Goal: Information Seeking & Learning: Learn about a topic

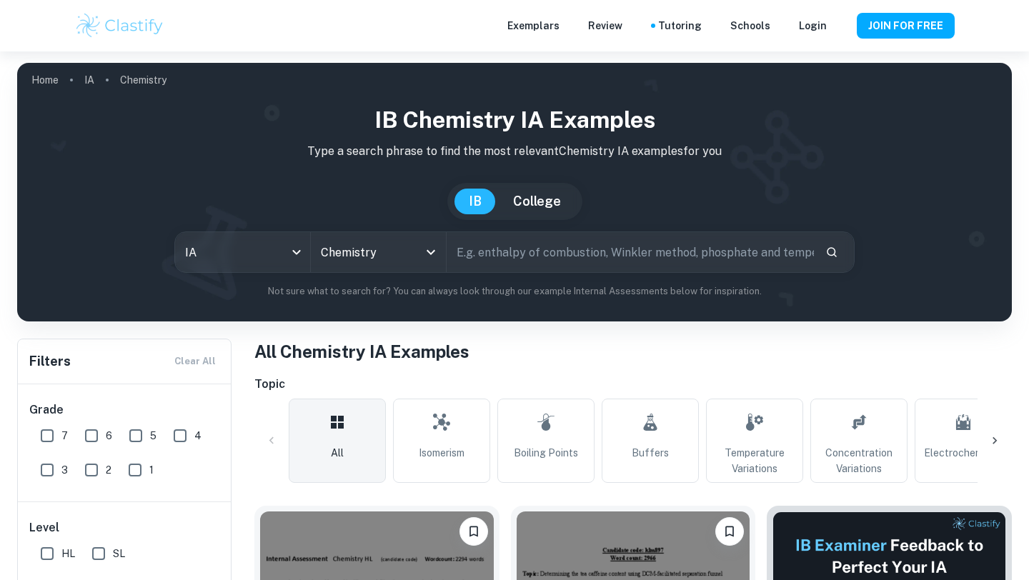
scroll to position [365, 0]
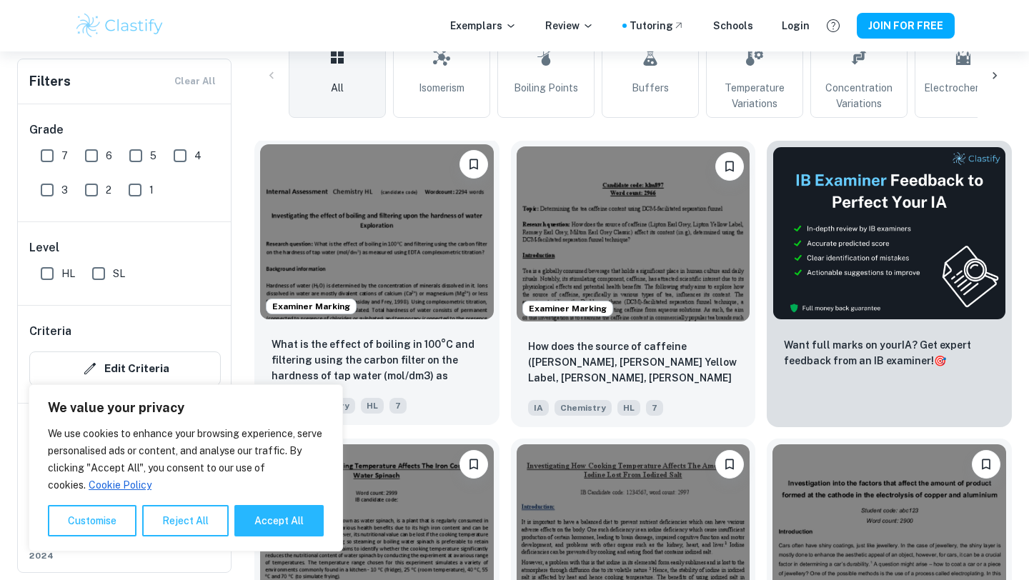
click at [394, 260] on img at bounding box center [377, 231] width 234 height 175
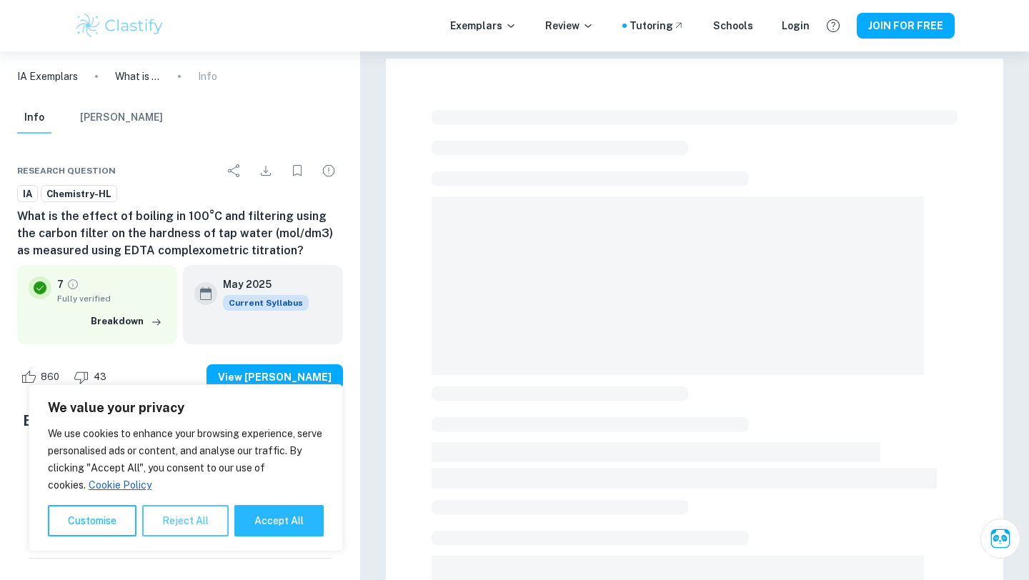
click at [204, 514] on button "Reject All" at bounding box center [185, 520] width 86 height 31
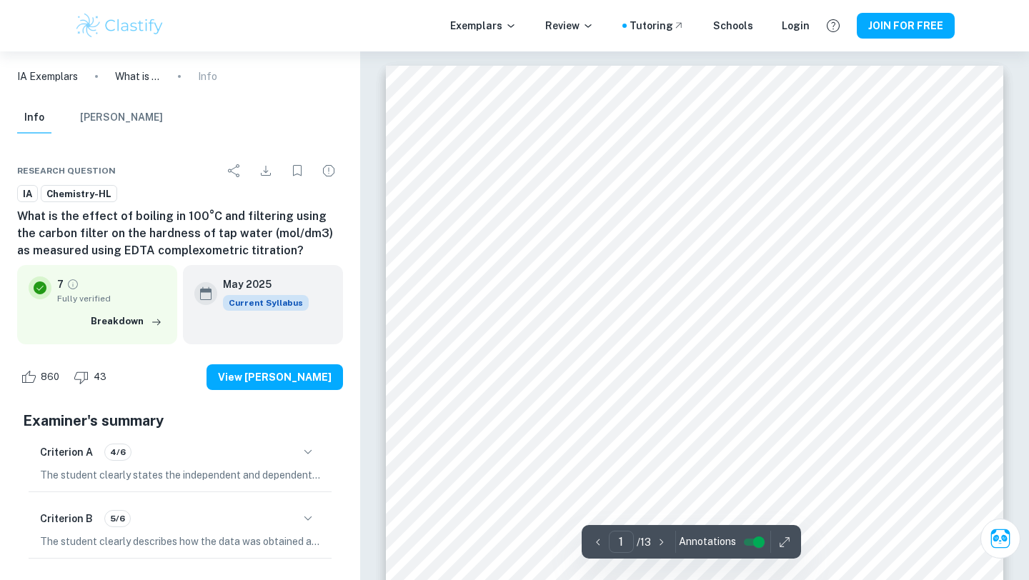
click at [306, 440] on button "button" at bounding box center [308, 452] width 24 height 24
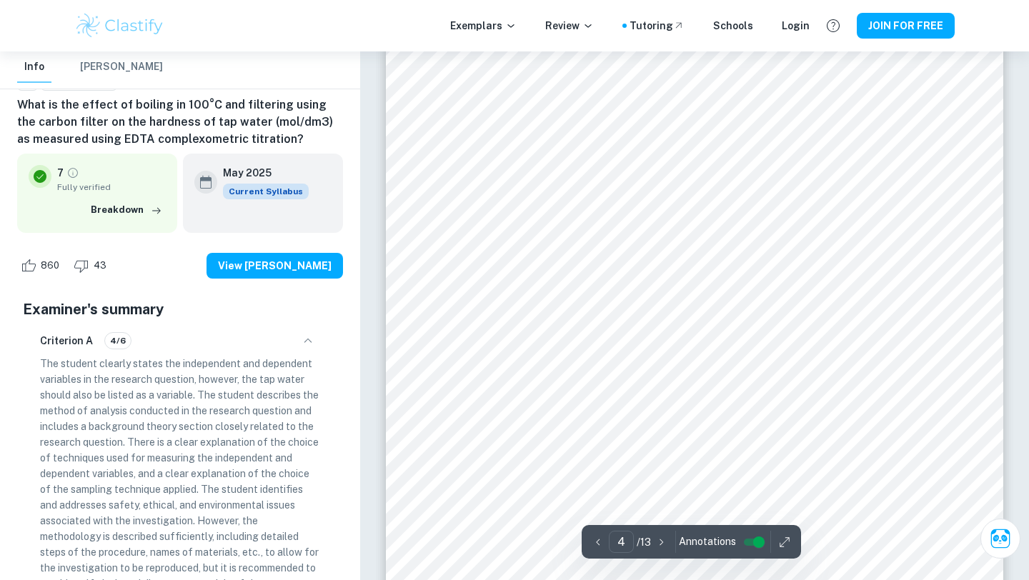
scroll to position [2870, 0]
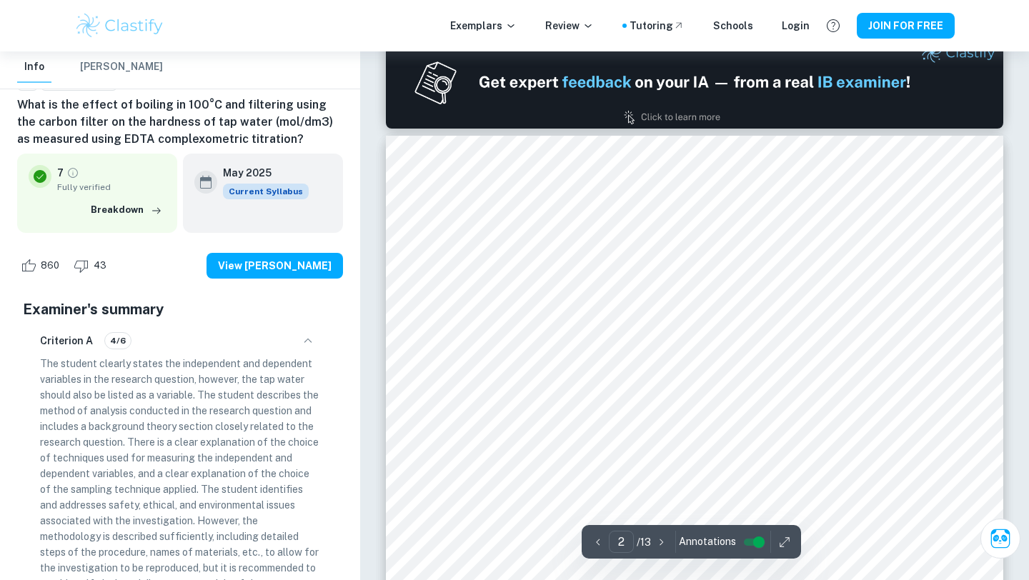
type input "1"
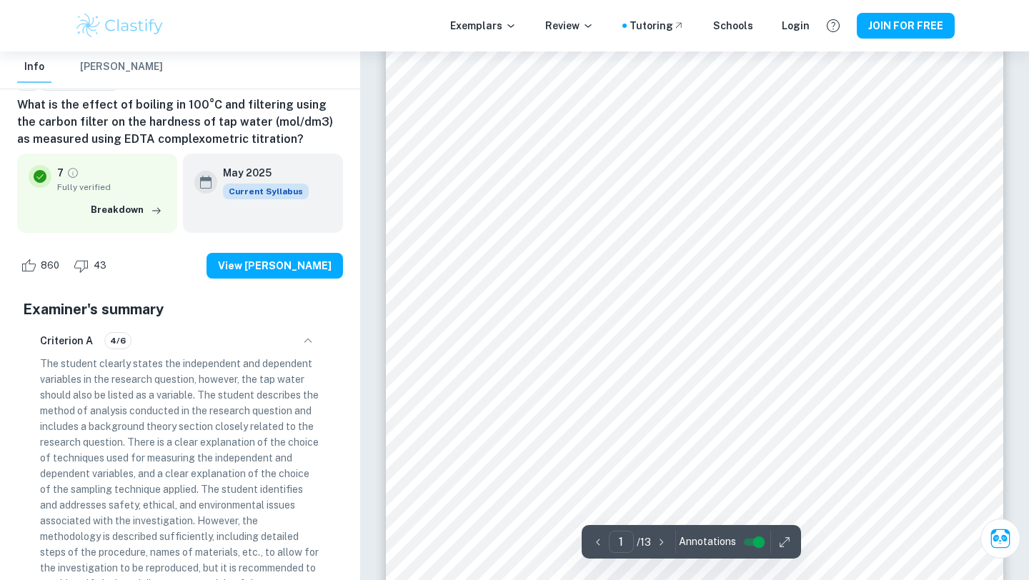
scroll to position [116, 0]
